Goal: Navigation & Orientation: Find specific page/section

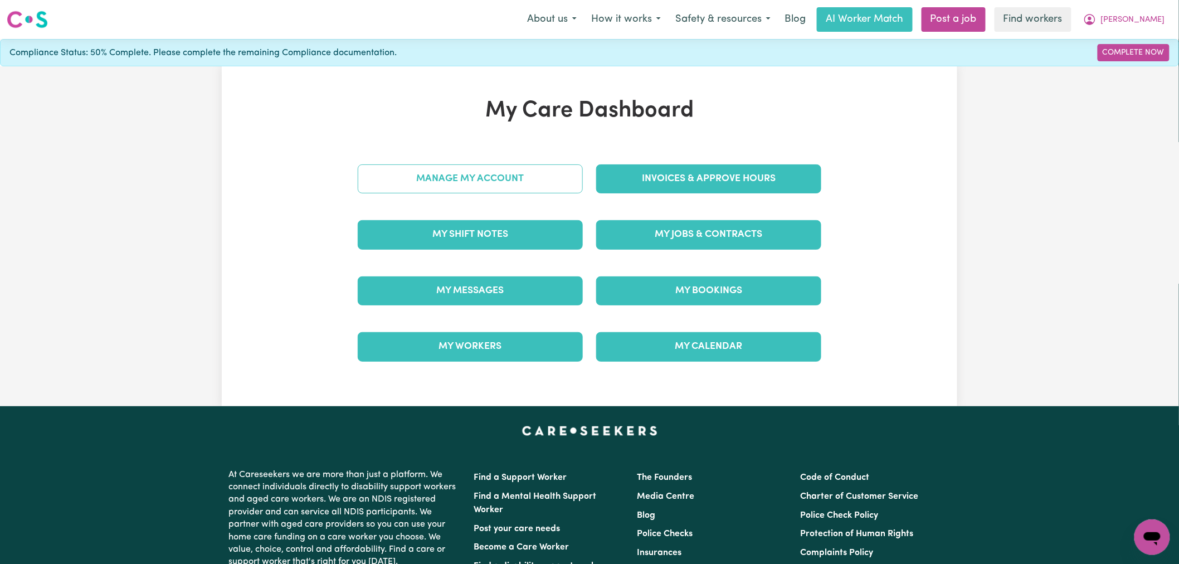
click at [553, 172] on link "Manage My Account" at bounding box center [470, 178] width 225 height 29
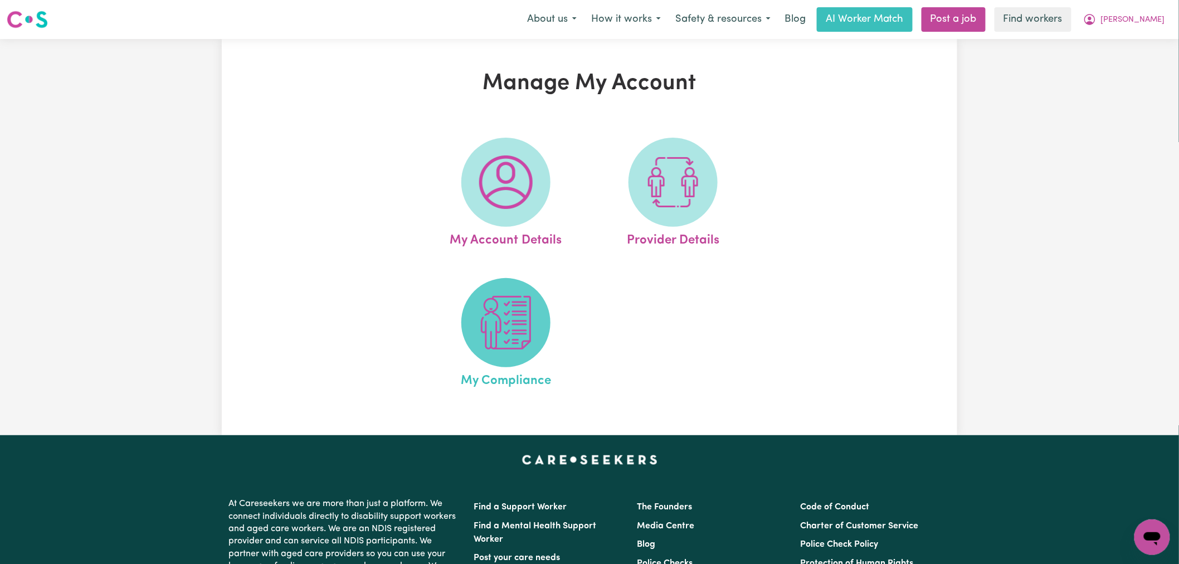
click at [509, 342] on img at bounding box center [505, 322] width 53 height 53
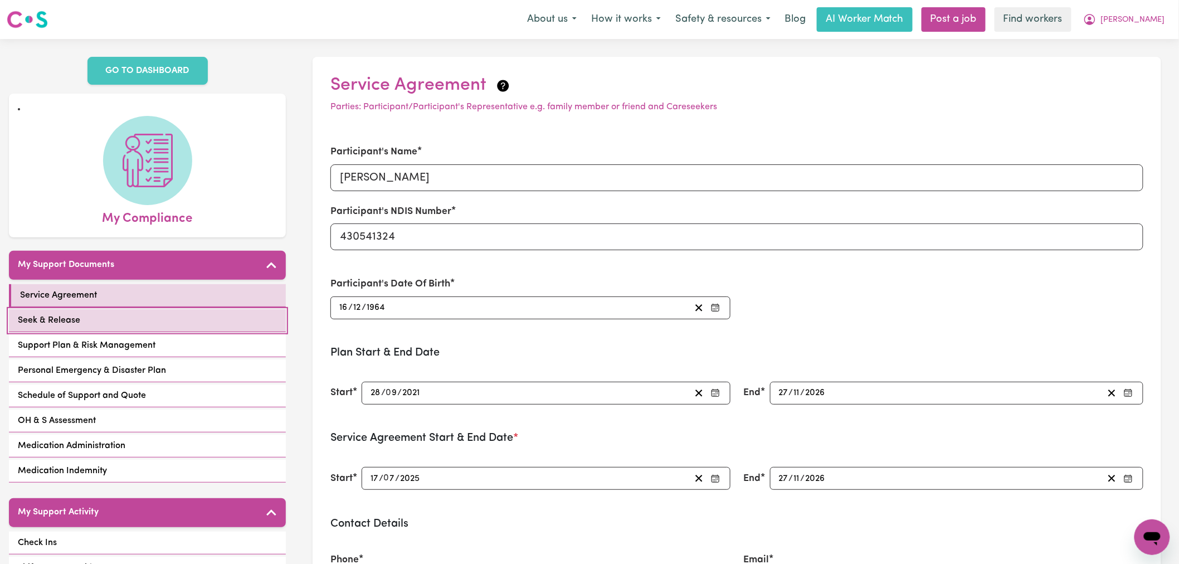
click at [199, 316] on link "Seek & Release" at bounding box center [147, 320] width 277 height 23
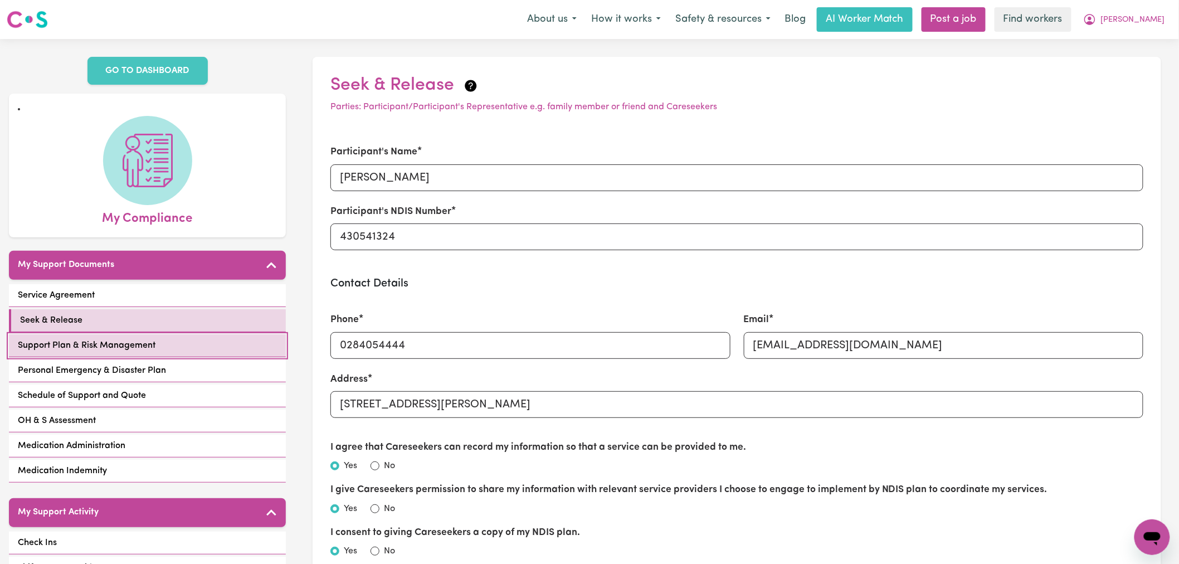
click at [216, 334] on link "Support Plan & Risk Management" at bounding box center [147, 345] width 277 height 23
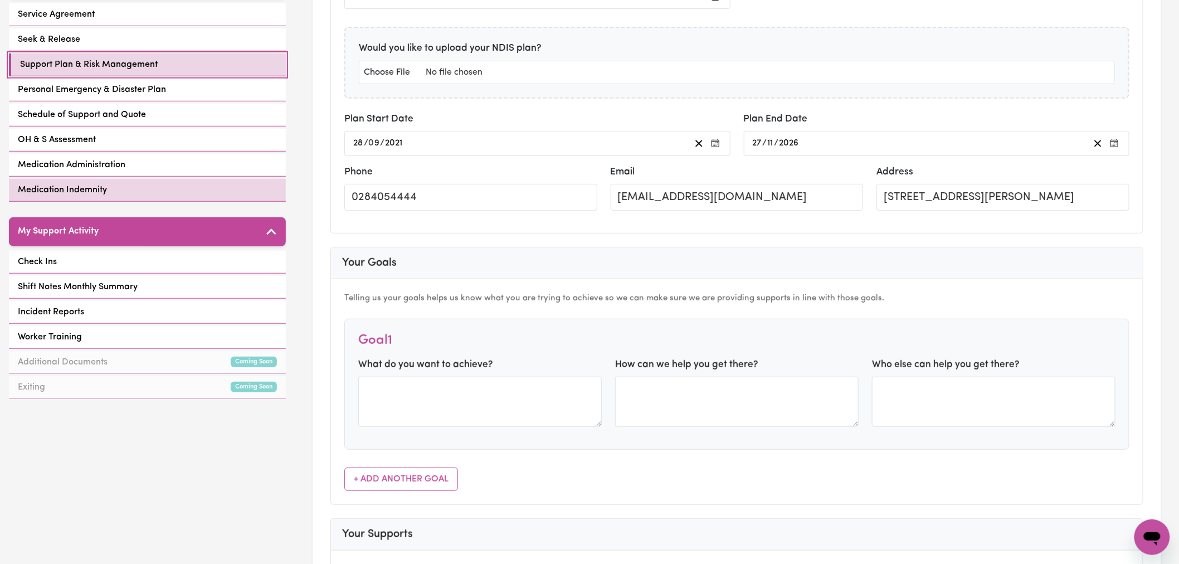
scroll to position [186, 0]
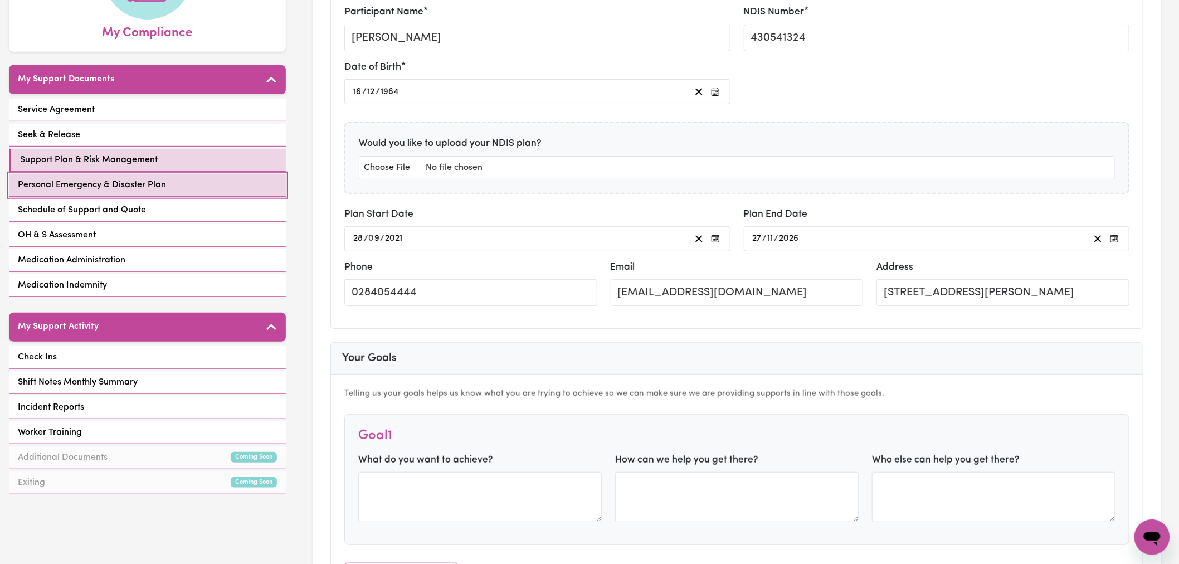
click at [170, 177] on link "Personal Emergency & Disaster Plan" at bounding box center [147, 185] width 277 height 23
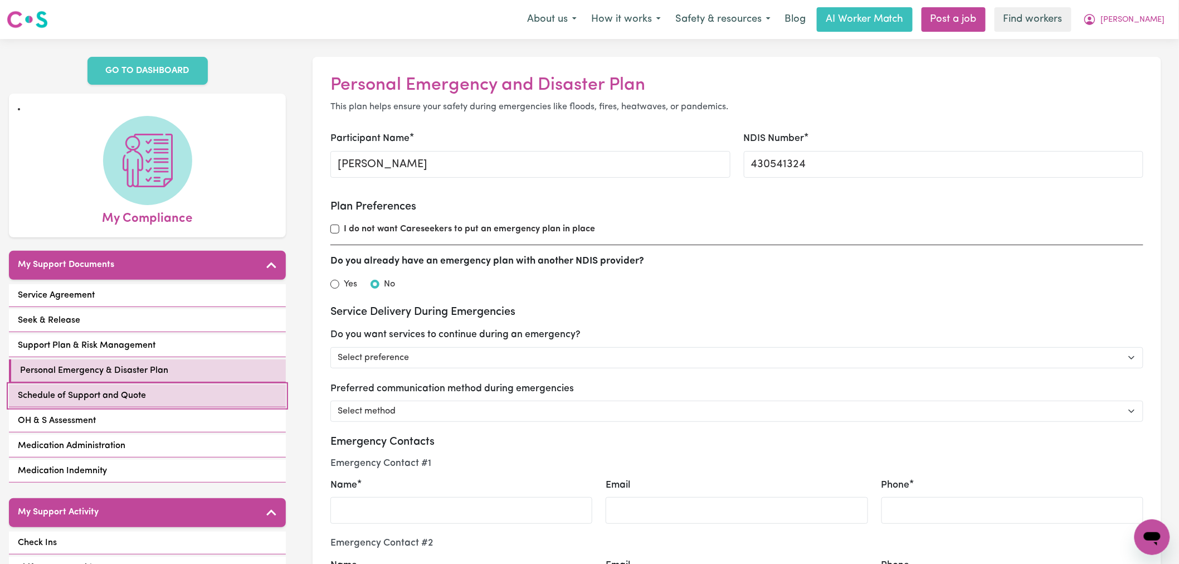
click at [168, 384] on link "Schedule of Support and Quote" at bounding box center [147, 395] width 277 height 23
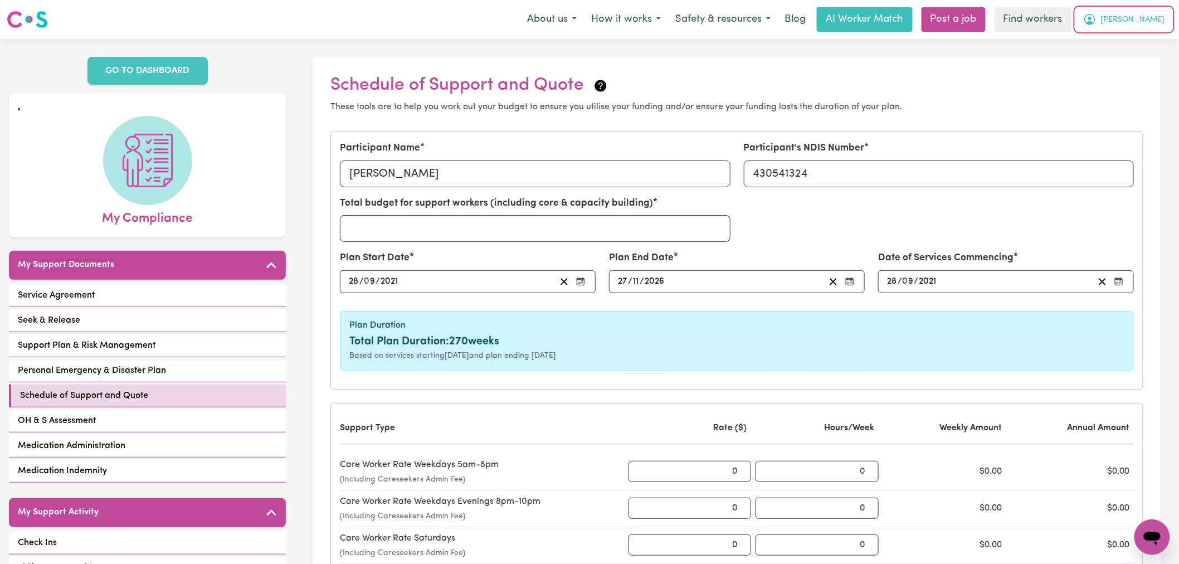
click at [1148, 28] on button "[PERSON_NAME]" at bounding box center [1124, 19] width 96 height 23
click at [1145, 41] on link "My Dashboard" at bounding box center [1128, 43] width 88 height 21
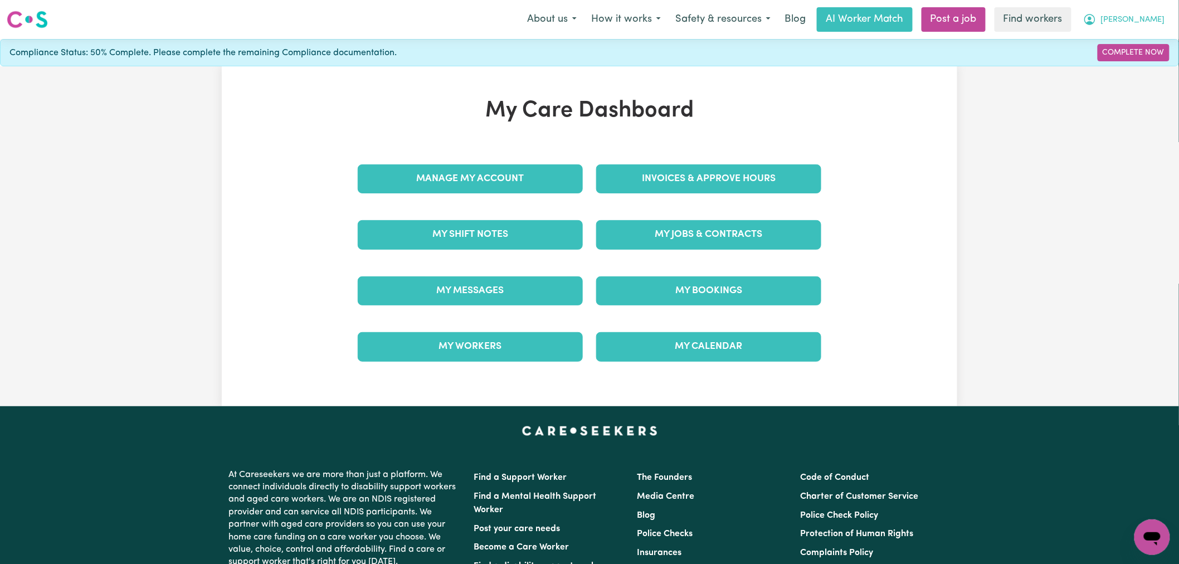
click at [1141, 18] on span "[PERSON_NAME]" at bounding box center [1133, 20] width 64 height 12
click at [1133, 43] on link "My Dashboard" at bounding box center [1128, 43] width 88 height 21
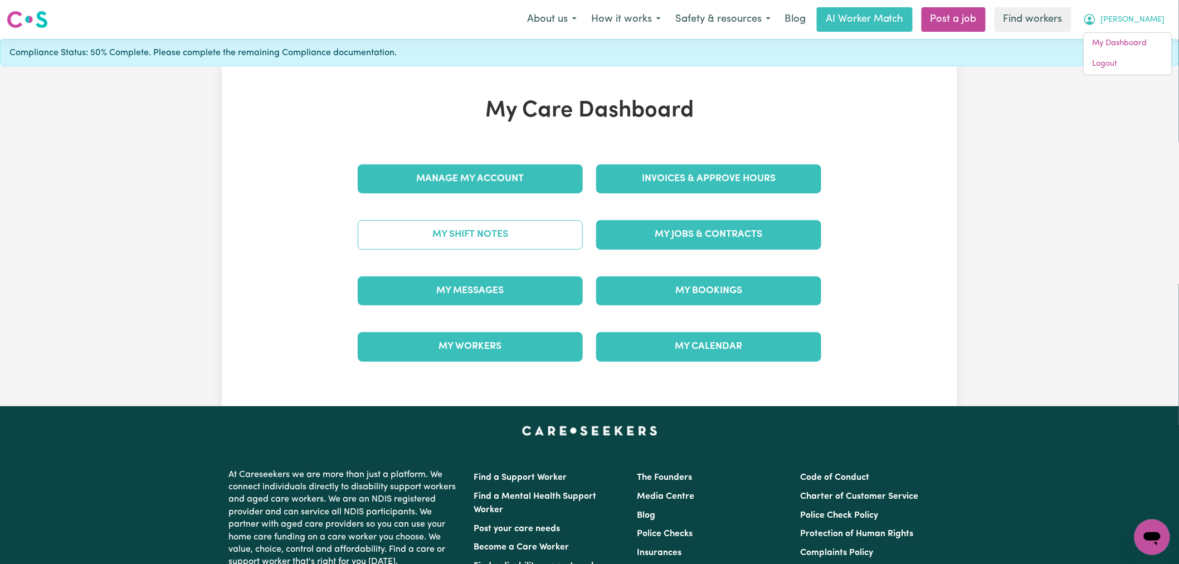
click at [487, 235] on link "My Shift Notes" at bounding box center [470, 234] width 225 height 29
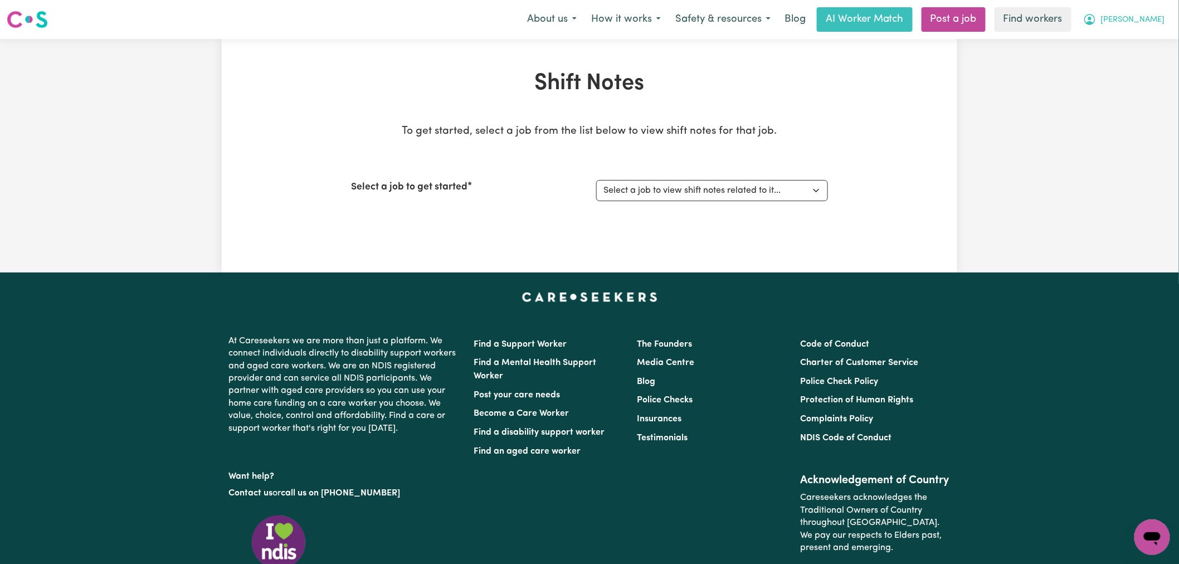
click at [1144, 19] on span "[PERSON_NAME]" at bounding box center [1133, 20] width 64 height 12
click at [1141, 39] on link "My Dashboard" at bounding box center [1128, 43] width 88 height 21
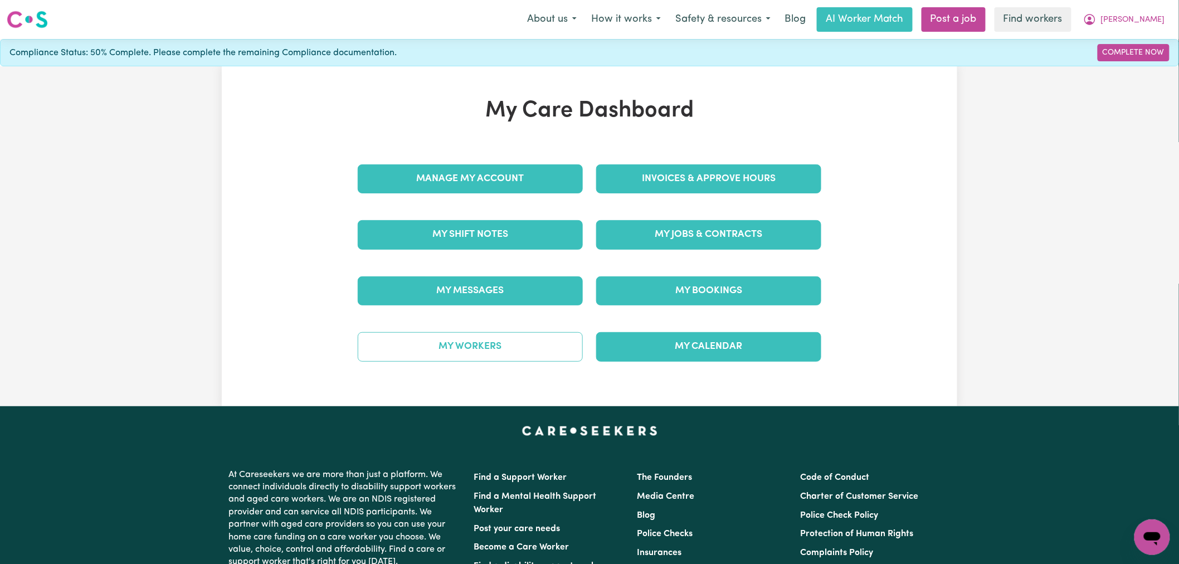
click at [486, 352] on link "My Workers" at bounding box center [470, 346] width 225 height 29
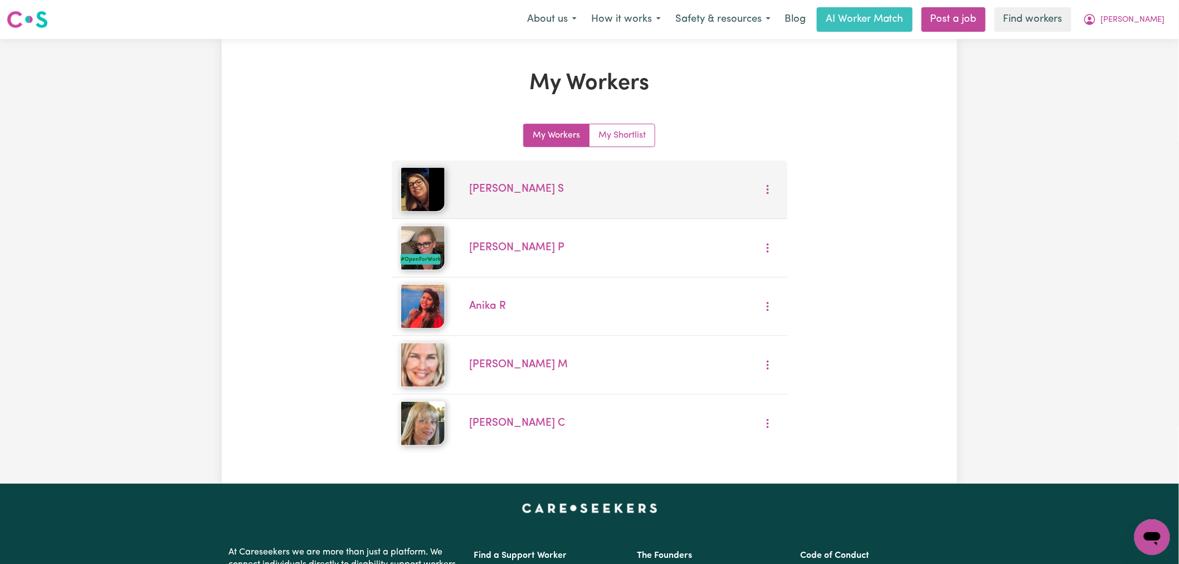
click at [430, 191] on img at bounding box center [423, 189] width 45 height 45
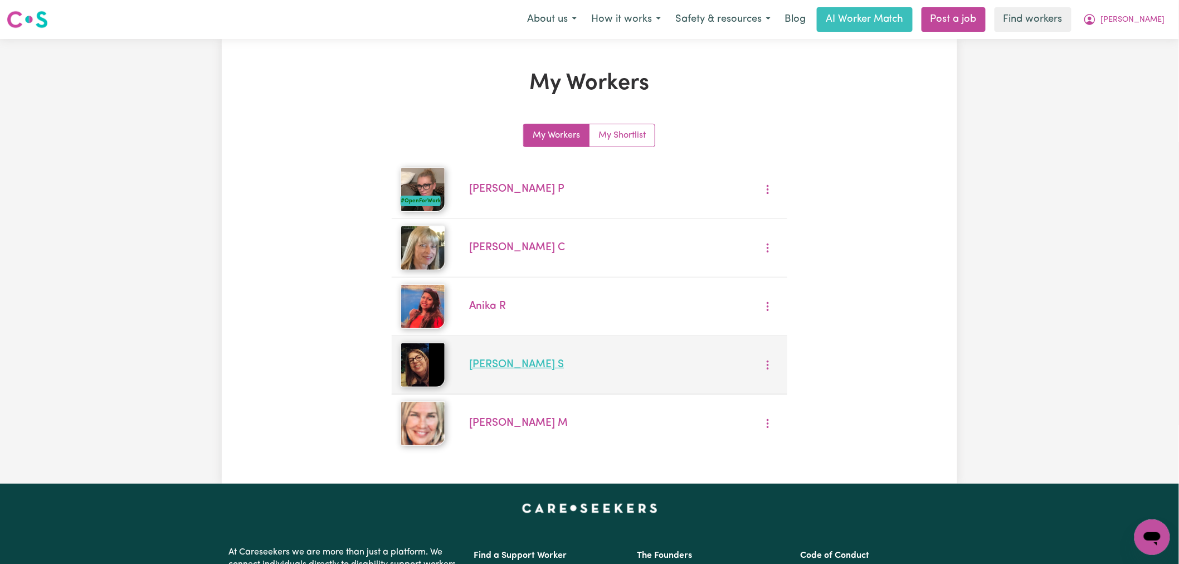
click at [489, 364] on link "[PERSON_NAME]" at bounding box center [516, 364] width 95 height 11
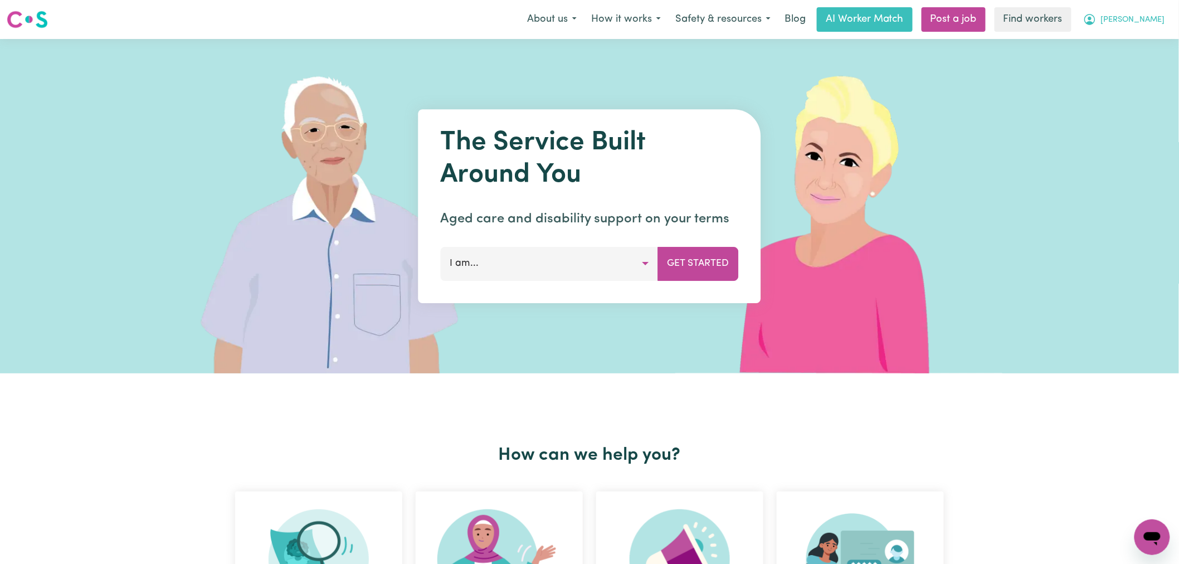
click at [1138, 22] on span "[PERSON_NAME]" at bounding box center [1133, 20] width 64 height 12
click at [1132, 43] on link "My Dashboard" at bounding box center [1128, 43] width 88 height 21
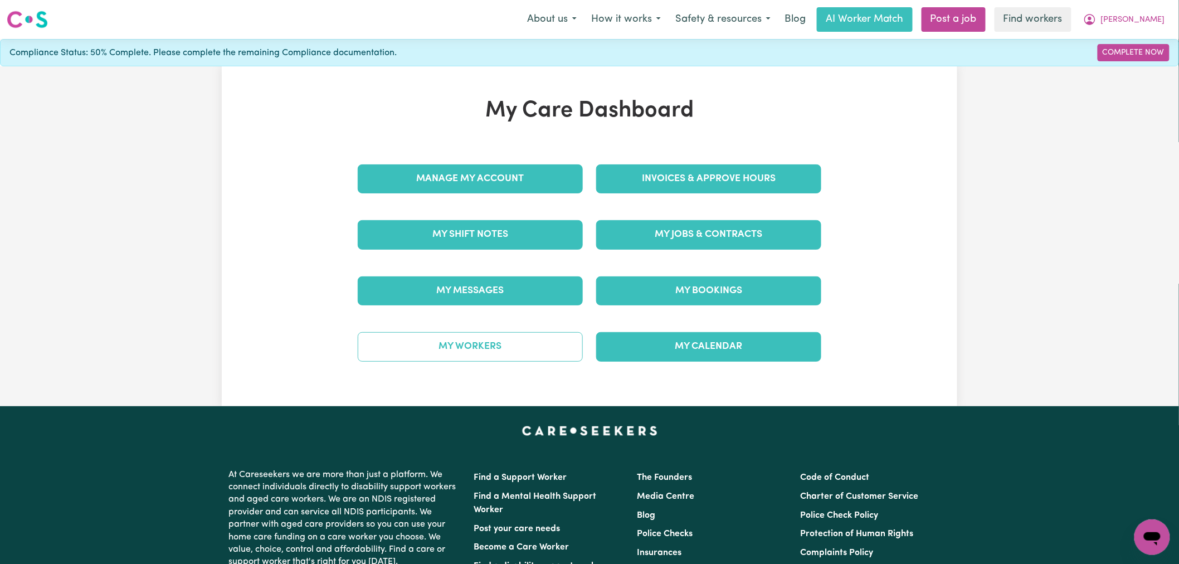
click at [460, 349] on link "My Workers" at bounding box center [470, 346] width 225 height 29
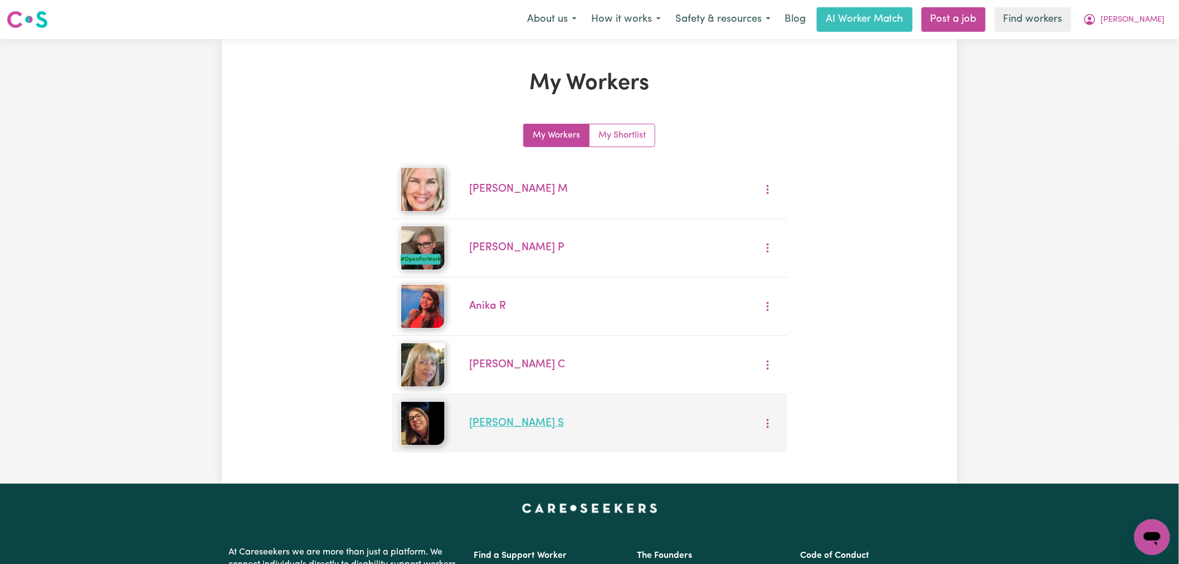
click at [478, 425] on link "[PERSON_NAME]" at bounding box center [516, 423] width 95 height 11
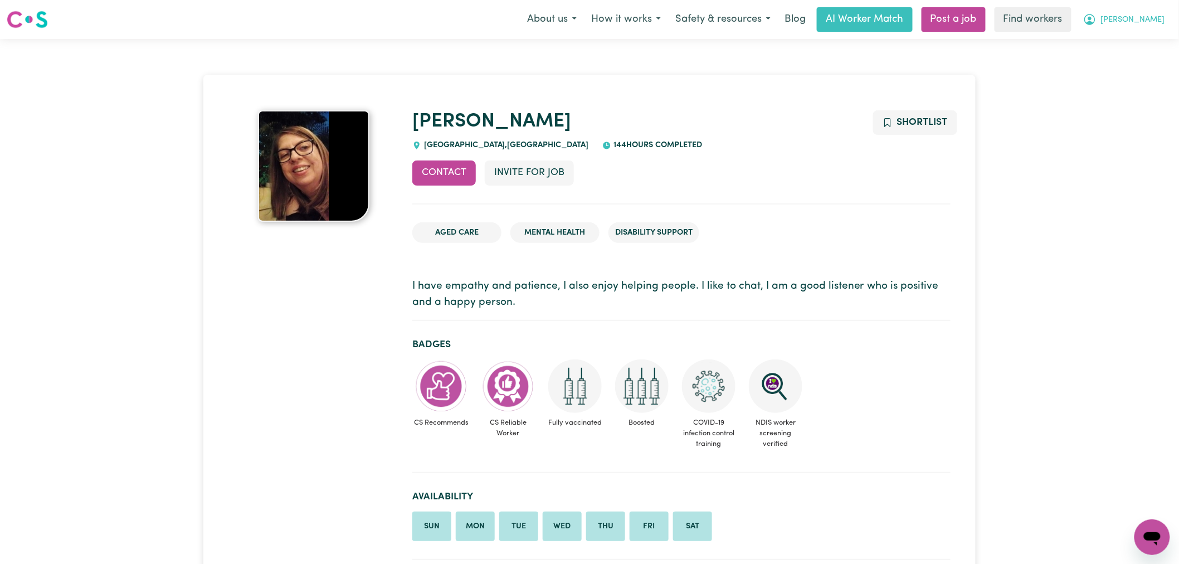
click at [1130, 12] on button "[PERSON_NAME]" at bounding box center [1124, 19] width 96 height 23
click at [1130, 39] on link "My Dashboard" at bounding box center [1128, 43] width 88 height 21
